Goal: Information Seeking & Learning: Check status

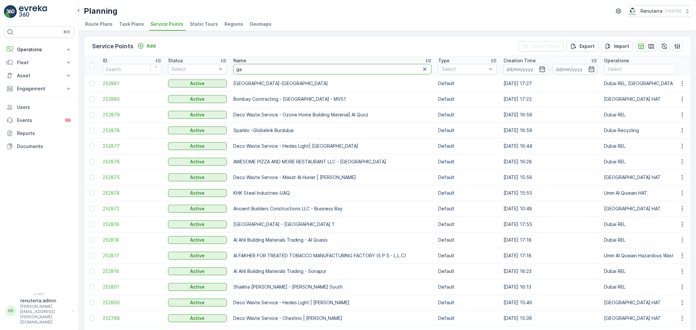
type input "gar"
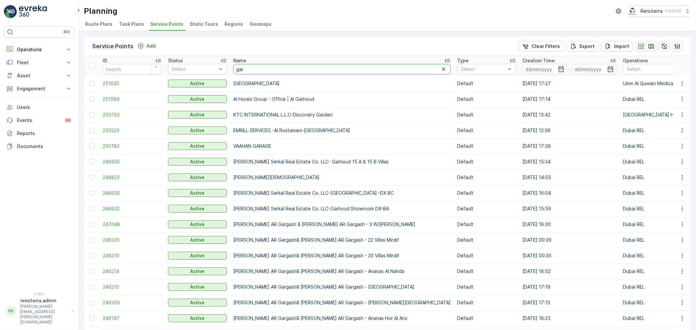
click at [266, 69] on input "gar" at bounding box center [341, 69] width 217 height 10
type input "gargh"
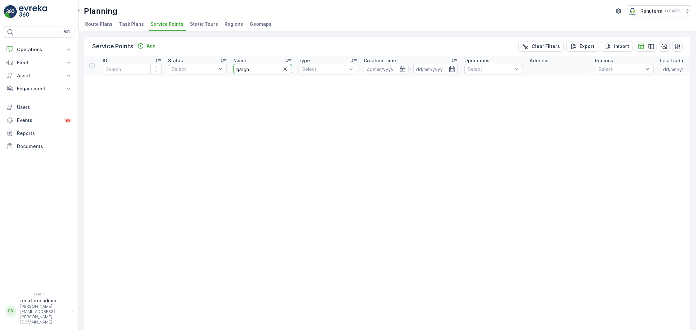
click at [265, 69] on input "gargh" at bounding box center [262, 69] width 59 height 10
type input "gar"
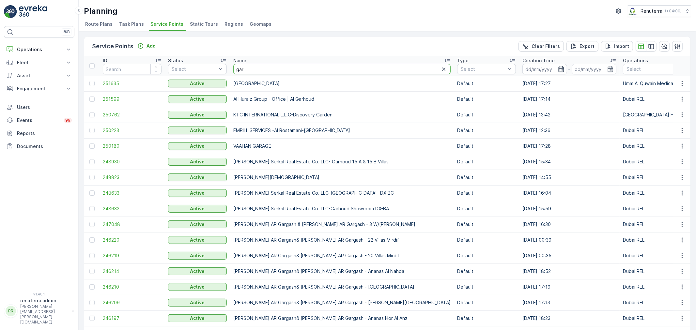
click at [263, 69] on input "gar" at bounding box center [341, 69] width 217 height 10
type input "garh"
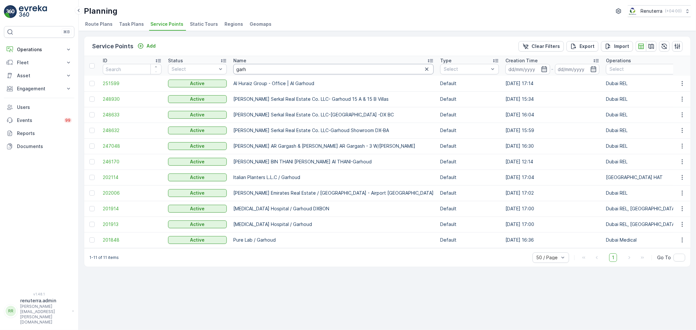
click at [256, 69] on input "garh" at bounding box center [333, 69] width 200 height 10
type input "gar"
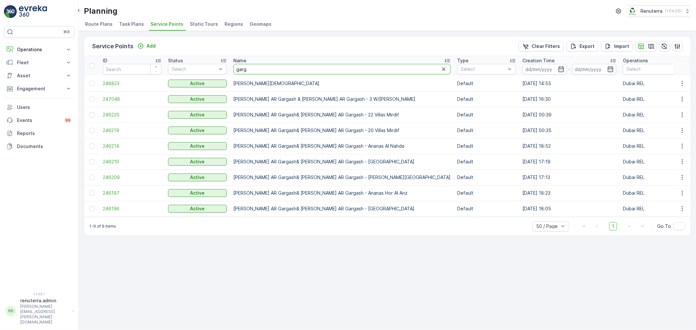
click at [249, 70] on input "garg" at bounding box center [341, 69] width 217 height 10
drag, startPoint x: 250, startPoint y: 98, endPoint x: 325, endPoint y: 101, distance: 75.1
click at [325, 101] on td "[PERSON_NAME] AR Gargash & [PERSON_NAME] AR Gargash - 3 W/[PERSON_NAME]" at bounding box center [342, 99] width 224 height 16
click at [340, 269] on div "Service Points Add Clear Filters Export Import ID Status Select Name garg Type …" at bounding box center [387, 180] width 617 height 299
click at [113, 113] on span "246220" at bounding box center [132, 115] width 59 height 7
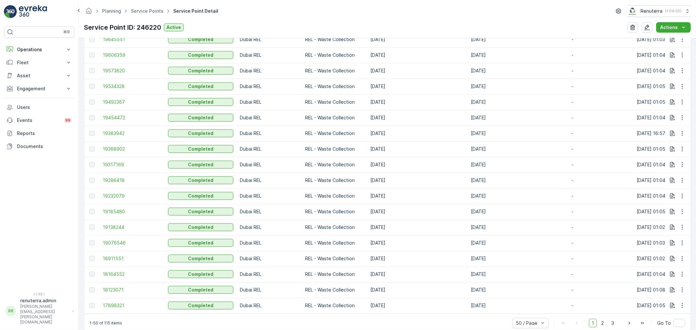
scroll to position [753, 0]
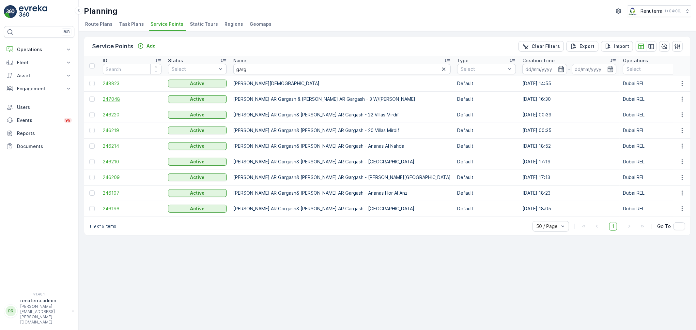
click at [121, 98] on span "247048" at bounding box center [132, 99] width 59 height 7
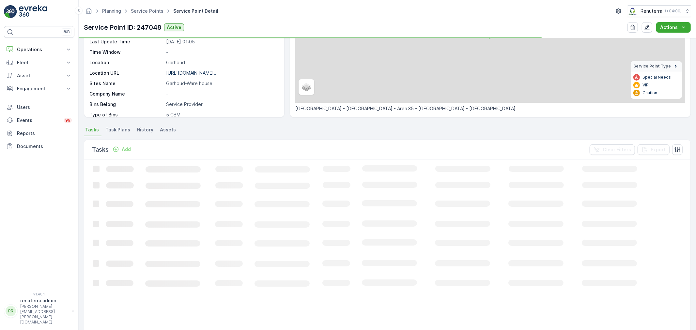
scroll to position [145, 0]
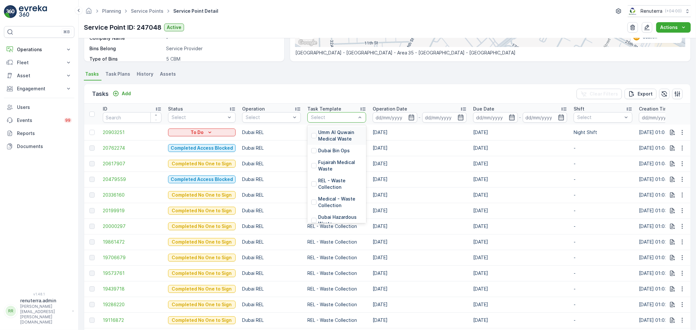
click at [335, 116] on div at bounding box center [333, 117] width 46 height 5
click at [253, 73] on ul "Tasks Task Plans History Assets" at bounding box center [387, 74] width 607 height 11
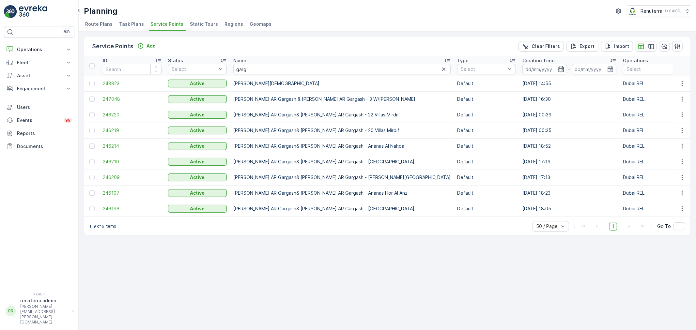
click at [393, 269] on div "Service Points Add Clear Filters Export Import ID Status Select Name garg Type …" at bounding box center [387, 180] width 617 height 299
click at [115, 128] on span "246219" at bounding box center [132, 130] width 59 height 7
click at [117, 97] on span "247048" at bounding box center [132, 99] width 59 height 7
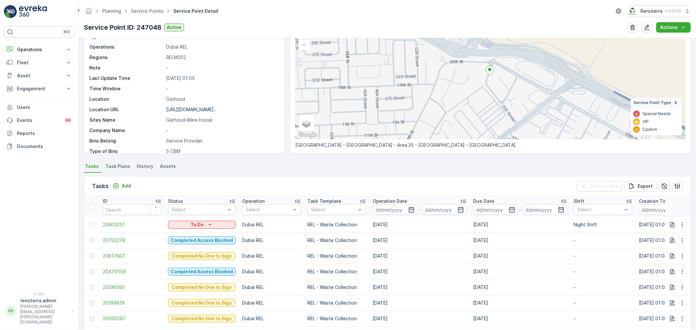
scroll to position [72, 0]
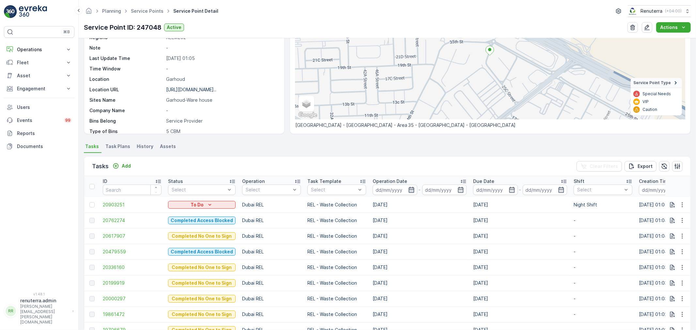
click at [411, 190] on icon "button" at bounding box center [411, 190] width 7 height 7
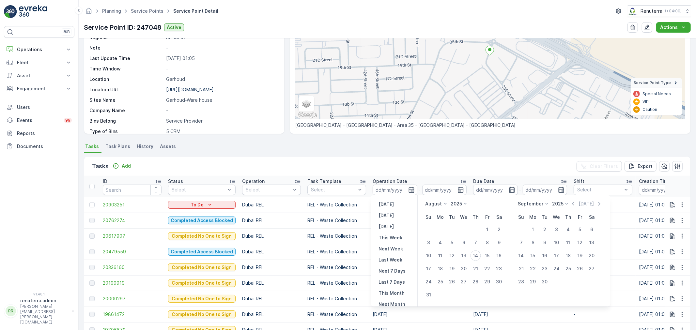
click at [442, 203] on icon at bounding box center [445, 204] width 7 height 7
click at [441, 206] on div "August" at bounding box center [436, 204] width 23 height 7
click at [438, 248] on span "May" at bounding box center [433, 249] width 9 height 7
click at [473, 228] on div "1" at bounding box center [475, 229] width 10 height 10
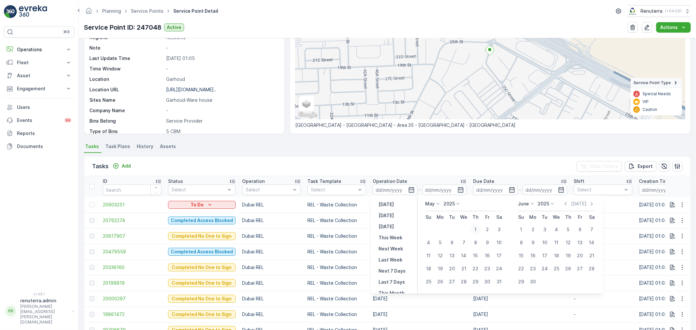
type input "[DATE]"
click at [498, 282] on div "31" at bounding box center [499, 282] width 10 height 10
type input "[DATE]"
click at [475, 228] on div "1" at bounding box center [475, 229] width 10 height 10
type input "[DATE]"
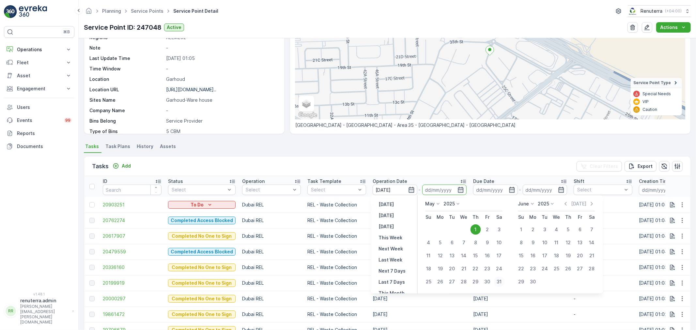
click at [497, 282] on div "31" at bounding box center [499, 282] width 10 height 10
type input "[DATE]"
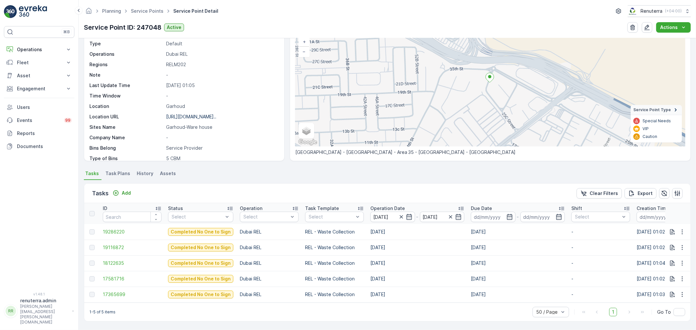
scroll to position [48, 0]
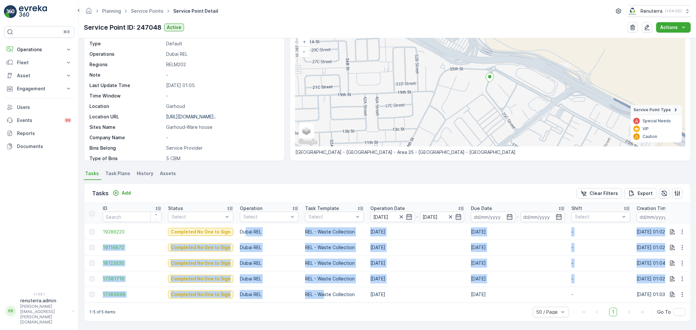
drag, startPoint x: 245, startPoint y: 230, endPoint x: 323, endPoint y: 292, distance: 99.4
click at [323, 292] on tbody "19286220 Completed No One to Sign Dubai REL REL - Waste Collection [DATE] [DATE…" at bounding box center [654, 263] width 1140 height 78
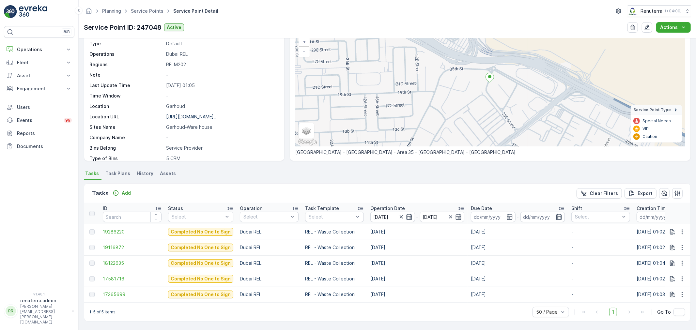
click at [340, 313] on div "1-5 of 5 items 50 / Page 1 Go To" at bounding box center [387, 312] width 606 height 19
click at [259, 125] on p "Garhoud-Ware house" at bounding box center [221, 127] width 111 height 7
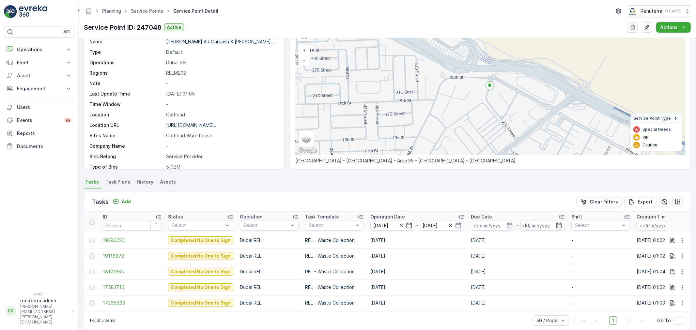
scroll to position [48, 0]
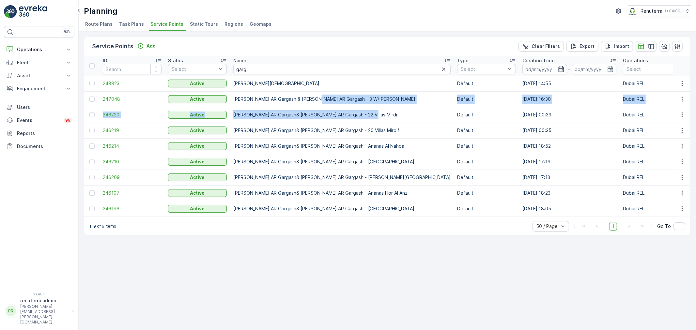
drag, startPoint x: 311, startPoint y: 100, endPoint x: 364, endPoint y: 107, distance: 53.3
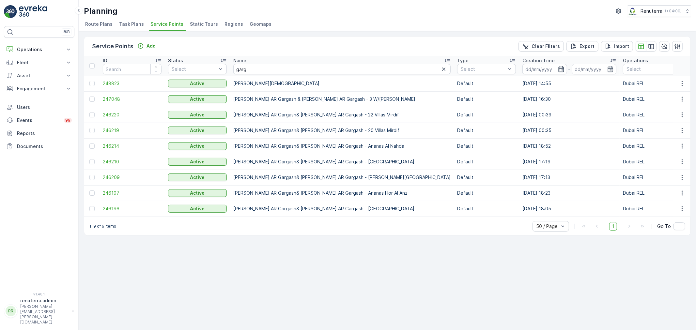
click at [378, 261] on div "Service Points Add Clear Filters Export Import ID Status Select Name garg Type …" at bounding box center [387, 180] width 617 height 299
click at [115, 112] on span "246220" at bounding box center [132, 115] width 59 height 7
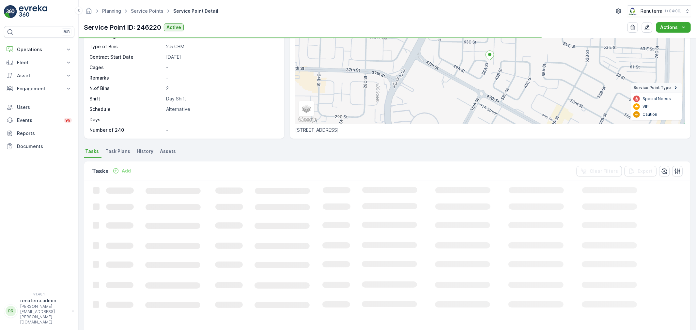
scroll to position [72, 0]
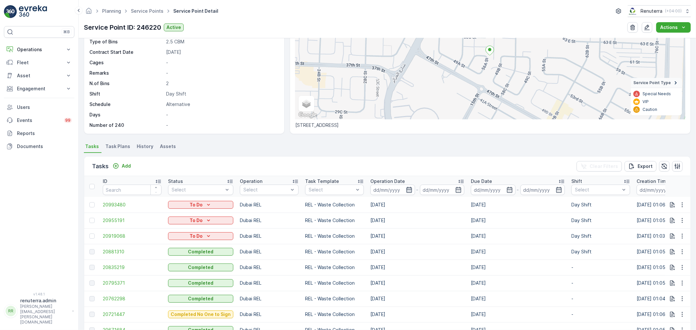
click at [408, 187] on icon "button" at bounding box center [409, 190] width 6 height 6
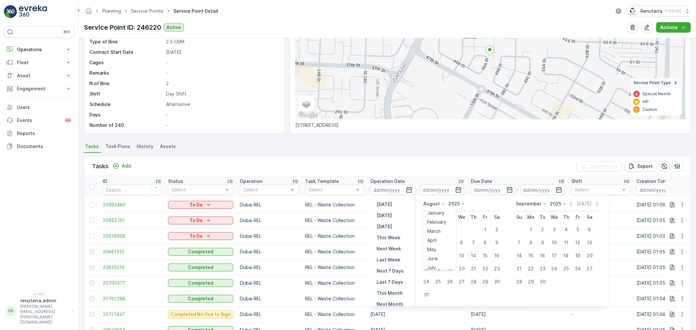
click at [432, 204] on p "August" at bounding box center [431, 204] width 17 height 7
click at [434, 213] on span "May" at bounding box center [431, 213] width 9 height 7
click at [475, 230] on div "1" at bounding box center [473, 229] width 10 height 10
type input "[DATE]"
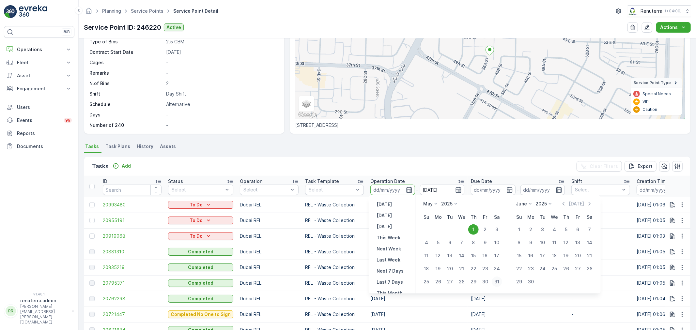
click at [499, 281] on div "31" at bounding box center [497, 282] width 10 height 10
type input "[DATE]"
click at [472, 224] on button "1" at bounding box center [473, 230] width 12 height 12
type input "[DATE]"
click at [499, 283] on div "31" at bounding box center [497, 282] width 10 height 10
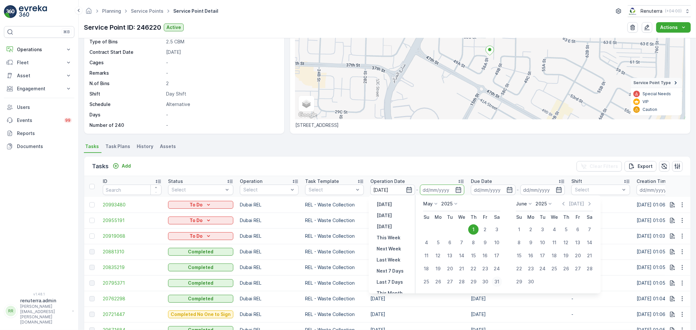
type input "[DATE]"
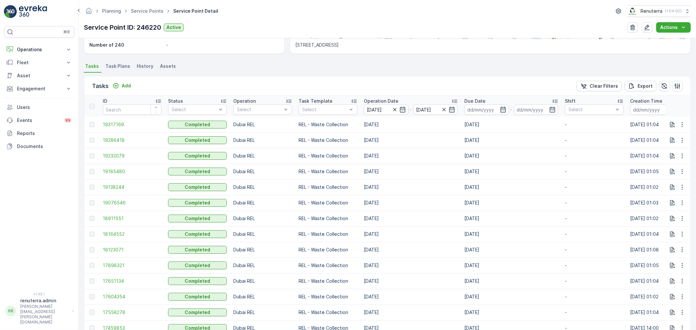
scroll to position [148, 0]
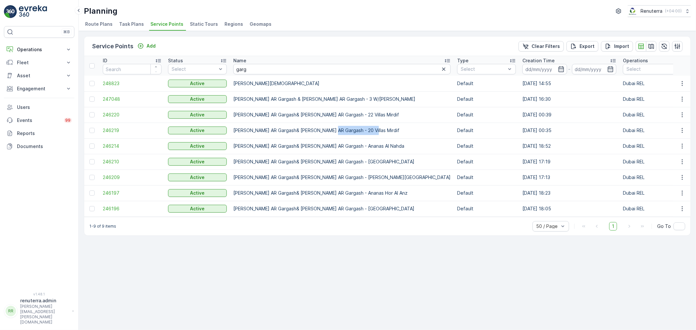
drag, startPoint x: 327, startPoint y: 129, endPoint x: 369, endPoint y: 132, distance: 41.9
click at [369, 132] on td "[PERSON_NAME] AR Gargash& [PERSON_NAME] AR Gargash - 20 Villas Mirdif" at bounding box center [342, 131] width 224 height 16
drag, startPoint x: 356, startPoint y: 262, endPoint x: 355, endPoint y: 247, distance: 15.4
click at [356, 262] on div "Service Points Add Clear Filters Export Import ID Status Select Name garg Type …" at bounding box center [387, 180] width 617 height 299
drag, startPoint x: 328, startPoint y: 145, endPoint x: 614, endPoint y: 144, distance: 285.5
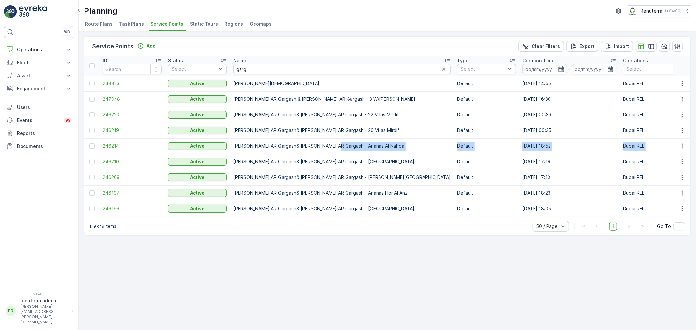
click at [501, 258] on div "Service Points Add Clear Filters Export Import ID Status Select Name garg Type …" at bounding box center [387, 180] width 617 height 299
drag, startPoint x: 266, startPoint y: 69, endPoint x: 234, endPoint y: 69, distance: 32.6
click at [234, 69] on input "garg" at bounding box center [341, 69] width 217 height 10
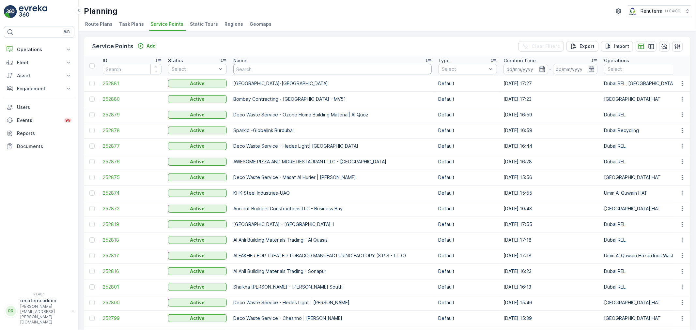
click at [274, 69] on input "text" at bounding box center [332, 69] width 198 height 10
type input "[PERSON_NAME]"
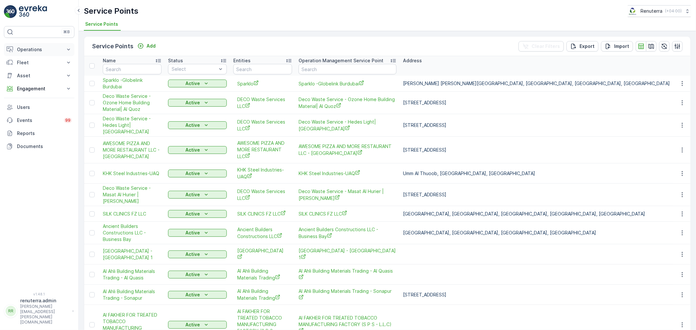
click at [32, 49] on p "Operations" at bounding box center [39, 49] width 44 height 7
click at [26, 72] on p "Planning" at bounding box center [26, 70] width 18 height 7
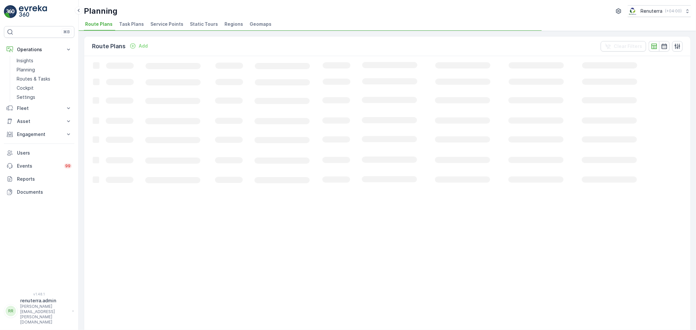
click at [172, 25] on span "Service Points" at bounding box center [166, 24] width 33 height 7
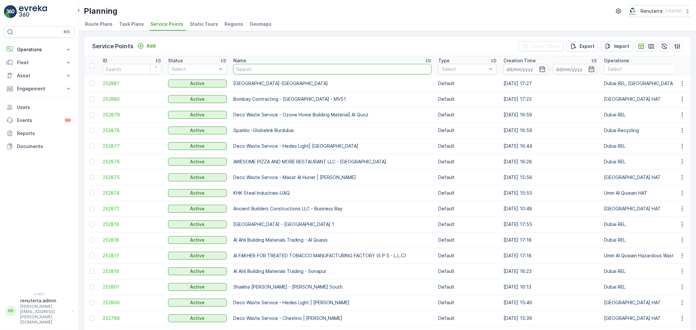
click at [265, 67] on input "text" at bounding box center [332, 69] width 198 height 10
type input "tulip"
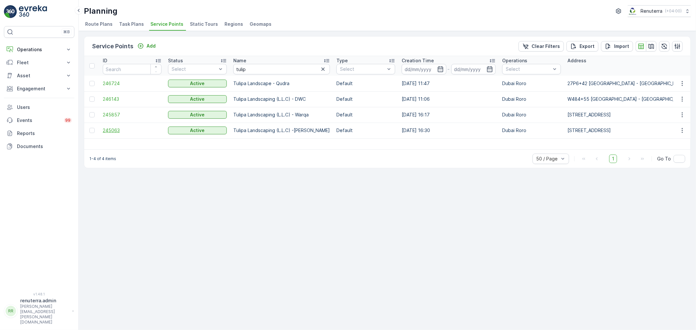
click at [115, 128] on span "245063" at bounding box center [132, 130] width 59 height 7
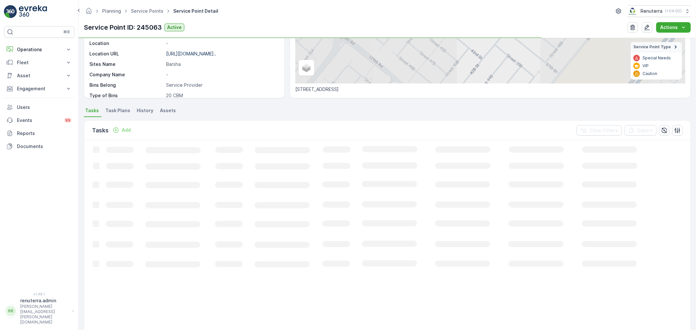
scroll to position [109, 0]
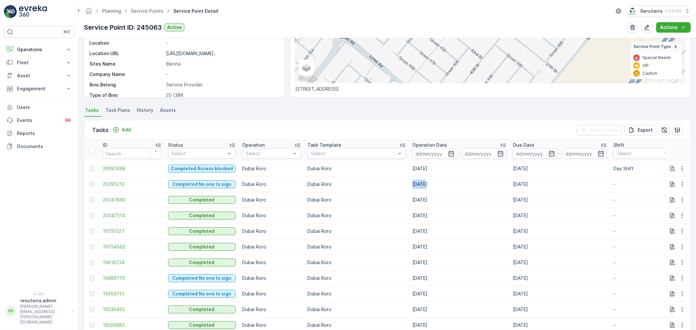
drag, startPoint x: 370, startPoint y: 183, endPoint x: 386, endPoint y: 184, distance: 16.0
click at [386, 184] on tr "20295213 Completed No one to sign Dubai Roro Dubai Roro 10.07.2025 10.07.2025 -…" at bounding box center [632, 184] width 1097 height 16
drag, startPoint x: 368, startPoint y: 200, endPoint x: 389, endPoint y: 199, distance: 20.6
click at [389, 199] on tr "20247893 Completed Dubai Roro Dubai Roro 08.07.2025 08.07.2025 - 07.07.2025 09:…" at bounding box center [632, 200] width 1097 height 16
click at [113, 197] on span "20247893" at bounding box center [132, 200] width 59 height 7
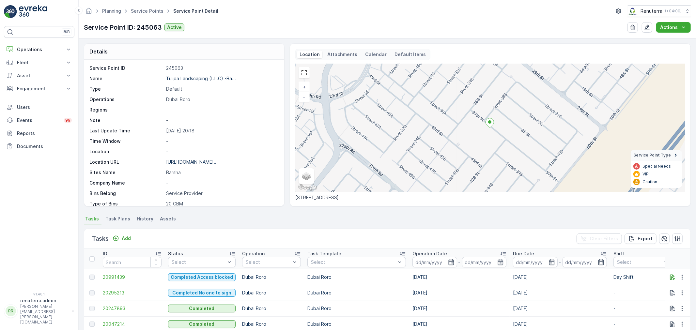
click at [112, 290] on span "20295213" at bounding box center [132, 293] width 59 height 7
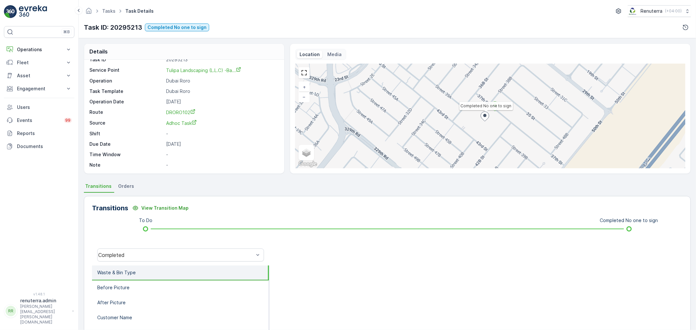
click at [184, 271] on li "Waste & Bin Type" at bounding box center [180, 273] width 177 height 15
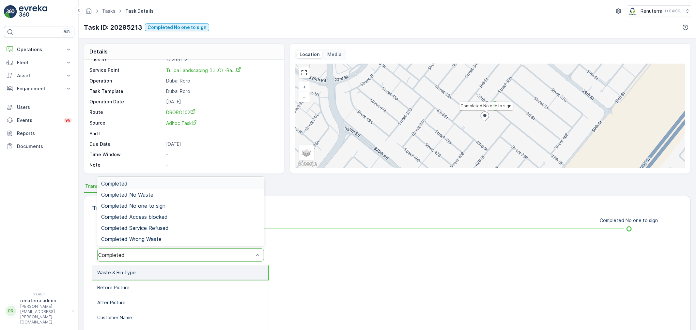
click at [148, 255] on div "Completed" at bounding box center [176, 255] width 156 height 6
click at [159, 207] on span "Completed No one to sign" at bounding box center [133, 206] width 64 height 6
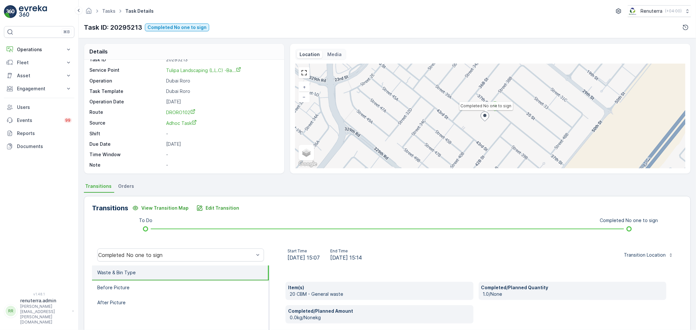
drag, startPoint x: 367, startPoint y: 256, endPoint x: 390, endPoint y: 256, distance: 22.5
click at [375, 256] on div "Start Time 10.07.2025 15:07 End Time 10.07.2025 15:14" at bounding box center [324, 255] width 100 height 13
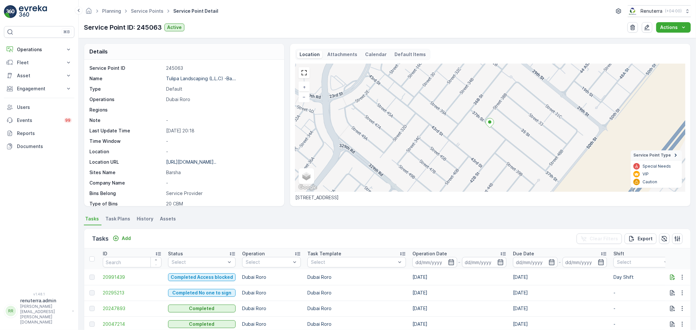
scroll to position [90, 0]
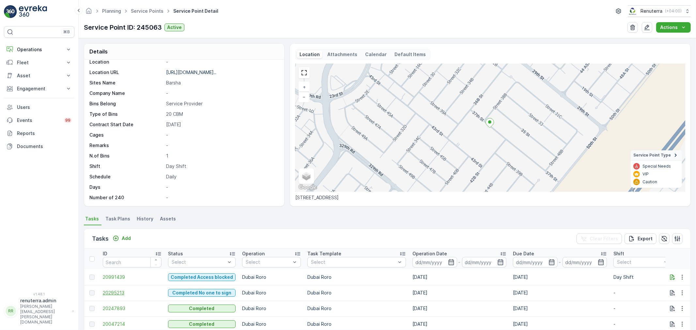
click at [109, 294] on span "20295213" at bounding box center [132, 293] width 59 height 7
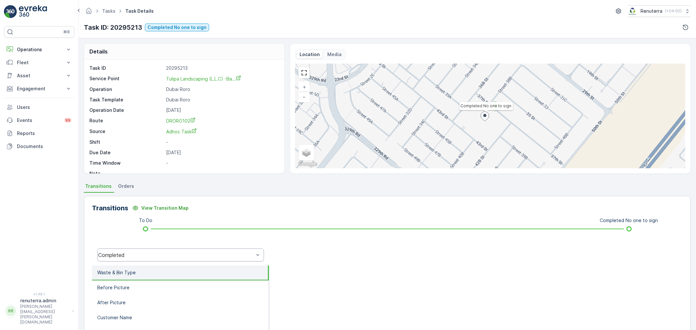
click at [127, 255] on div "Completed" at bounding box center [176, 255] width 156 height 6
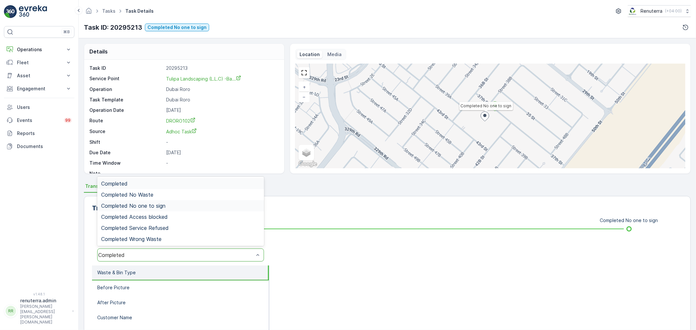
click at [150, 204] on span "Completed No one to sign" at bounding box center [133, 206] width 64 height 6
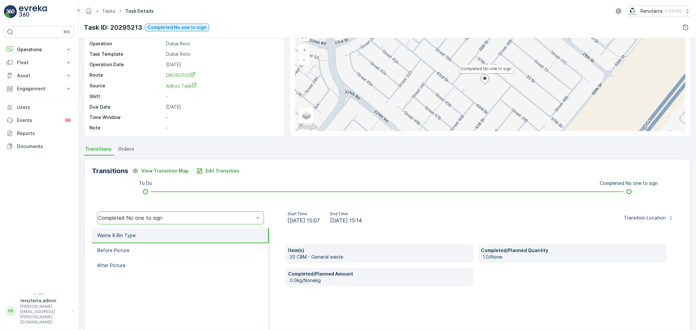
scroll to position [36, 0]
drag, startPoint x: 315, startPoint y: 223, endPoint x: 327, endPoint y: 222, distance: 12.4
click at [320, 222] on span "10.07.2025 15:07" at bounding box center [303, 222] width 32 height 8
drag, startPoint x: 369, startPoint y: 222, endPoint x: 382, endPoint y: 222, distance: 13.0
click at [375, 222] on div "Start Time 10.07.2025 15:07 End Time 10.07.2025 15:14" at bounding box center [324, 218] width 100 height 13
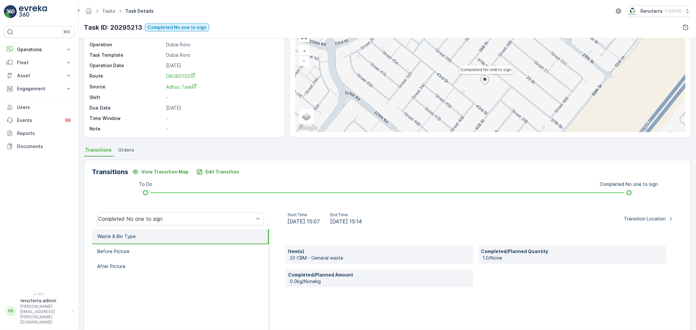
click at [388, 236] on div "Item(s) 20 CBM - General waste Completed/Planned Quantity 1.0/None Completed/Pl…" at bounding box center [475, 294] width 413 height 130
drag, startPoint x: 371, startPoint y: 221, endPoint x: 379, endPoint y: 222, distance: 8.9
click at [375, 222] on div "Start Time 10.07.2025 15:07 End Time 10.07.2025 15:14" at bounding box center [324, 218] width 100 height 13
